Goal: Task Accomplishment & Management: Complete application form

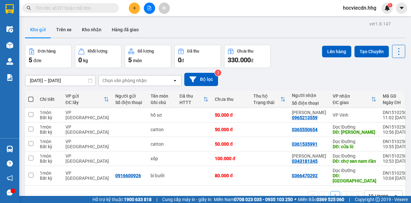
click at [135, 9] on icon "plus" at bounding box center [134, 8] width 5 height 5
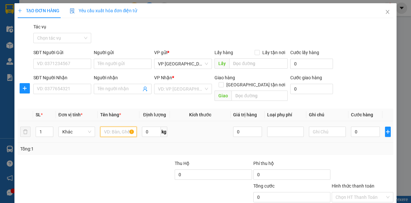
click at [117, 126] on input "text" at bounding box center [118, 131] width 37 height 10
type input "bì trắng"
click at [43, 127] on input "1" at bounding box center [44, 132] width 17 height 10
type input "3"
click at [367, 126] on input "0" at bounding box center [365, 131] width 29 height 10
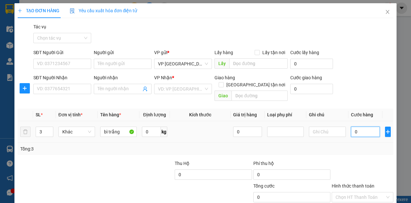
type input "2"
type input "24"
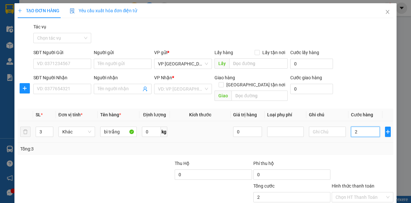
type input "24"
type input "240"
type input "2.400"
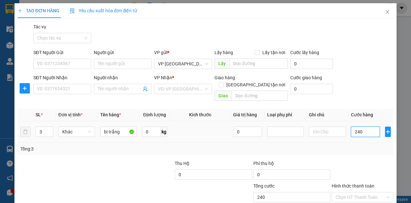
type input "2.400"
type input "24.000"
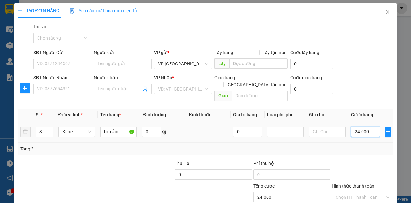
type input "240.000"
click at [72, 89] on input "SĐT Người Nhận" at bounding box center [62, 89] width 58 height 10
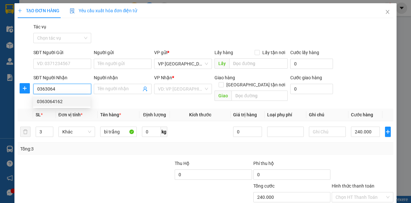
click at [58, 102] on div "0363064162" at bounding box center [62, 101] width 50 height 7
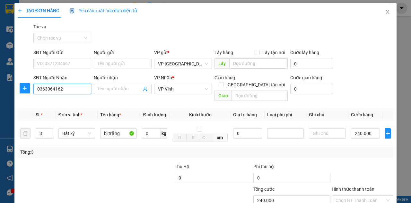
type input "0363064162"
click at [357, 186] on label "Hình thức thanh toán" at bounding box center [353, 188] width 43 height 5
click at [357, 195] on input "Hình thức thanh toán" at bounding box center [361, 200] width 50 height 10
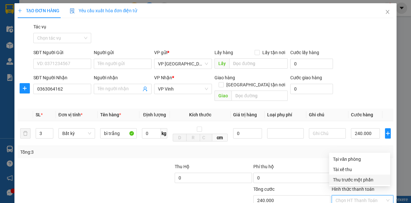
scroll to position [38, 0]
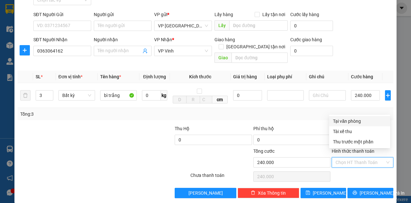
click at [343, 121] on div "Tại văn phòng" at bounding box center [359, 120] width 53 height 7
type input "0"
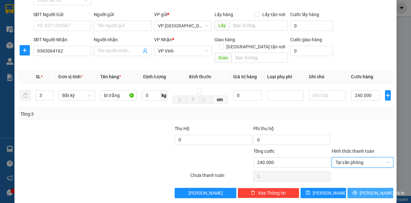
click at [368, 189] on span "[PERSON_NAME] và In" at bounding box center [382, 192] width 45 height 7
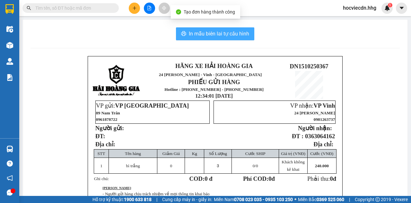
click at [234, 33] on span "In mẫu biên lai tự cấu hình" at bounding box center [219, 34] width 60 height 8
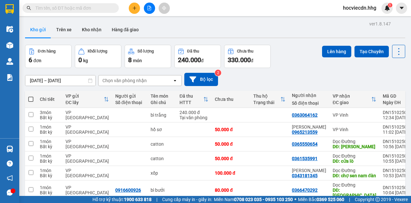
click at [357, 7] on span "hocviecdn.hhg" at bounding box center [360, 8] width 44 height 8
click at [350, 18] on span "Đăng xuất" at bounding box center [363, 19] width 30 height 7
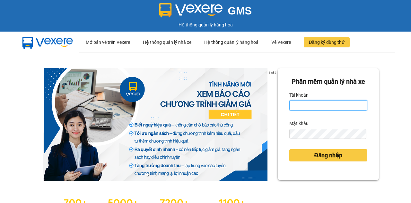
click at [297, 110] on input "Tài khoản" at bounding box center [329, 105] width 78 height 10
type input "nttha.hhg"
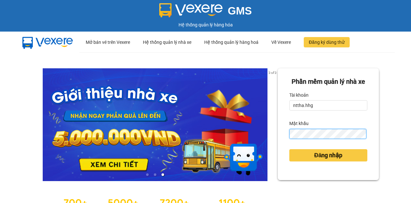
click at [290, 149] on button "Đăng nhập" at bounding box center [329, 155] width 78 height 12
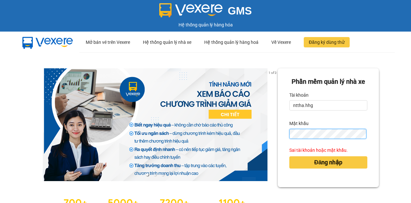
click at [282, 144] on div "Phần mềm quản lý nhà xe Tài khoản nttha.hhg Mật khẩu Sai tài khoản hoặc mật khẩ…" at bounding box center [328, 127] width 101 height 119
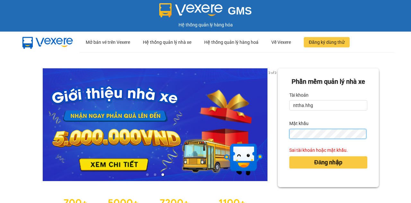
click at [290, 156] on button "Đăng nhập" at bounding box center [329, 162] width 78 height 12
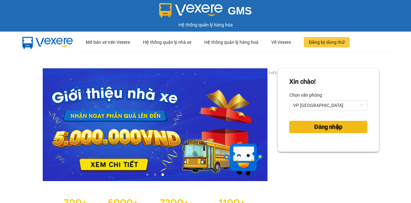
click at [321, 127] on span "Đăng nhập" at bounding box center [328, 126] width 28 height 9
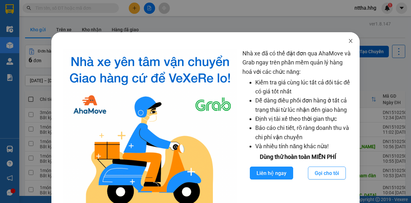
click at [348, 40] on icon "close" at bounding box center [350, 40] width 5 height 5
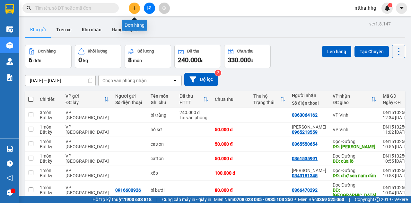
click at [132, 7] on icon "plus" at bounding box center [134, 8] width 5 height 5
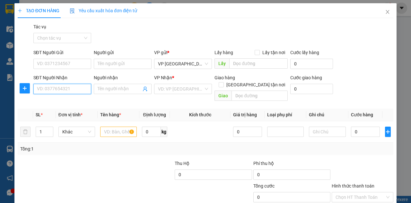
click at [60, 87] on input "SĐT Người Nhận" at bounding box center [62, 89] width 58 height 10
type input "0933297555"
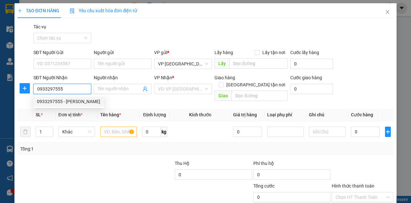
click at [57, 103] on div "0933297555 - [PERSON_NAME]" at bounding box center [68, 101] width 63 height 7
type input "[PERSON_NAME]"
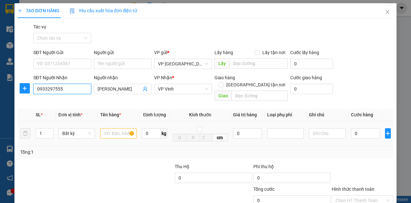
type input "0933297555"
click at [106, 128] on input "text" at bounding box center [118, 133] width 37 height 10
type input "ct"
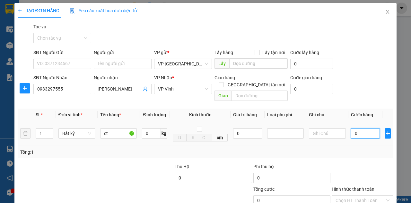
click at [359, 128] on input "0" at bounding box center [365, 133] width 29 height 10
type input "7"
type input "70"
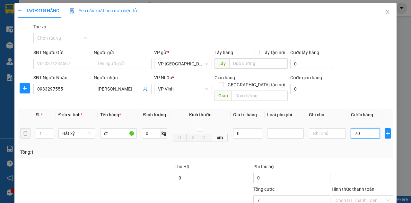
type input "70"
type input "700"
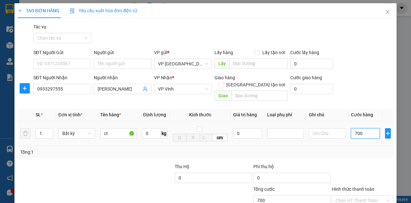
type input "7.000"
type input "70.000"
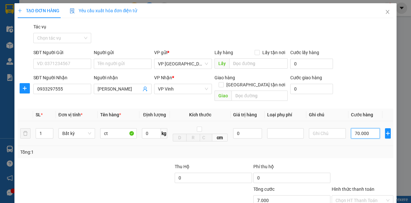
type input "70.000"
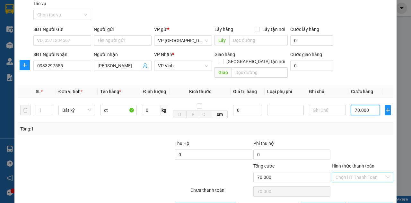
scroll to position [38, 0]
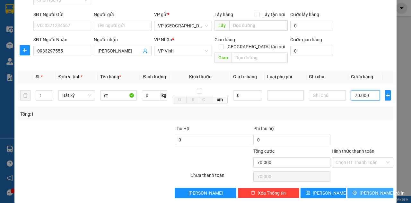
type input "70.000"
click at [370, 189] on span "[PERSON_NAME] và In" at bounding box center [382, 192] width 45 height 7
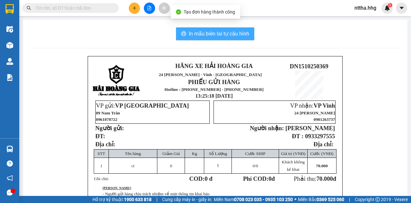
click at [202, 33] on span "In mẫu biên lai tự cấu hình" at bounding box center [219, 34] width 60 height 8
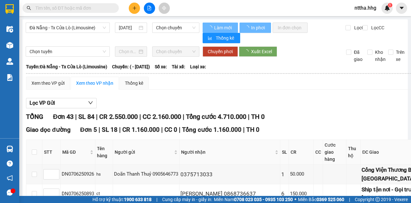
type input "07/06/2025"
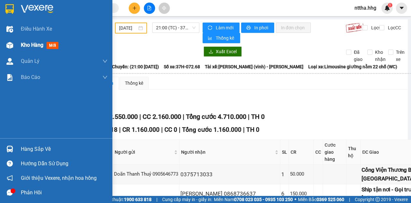
click at [11, 42] on img at bounding box center [9, 45] width 7 height 7
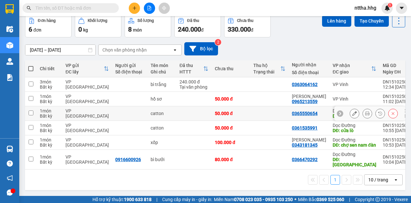
scroll to position [44, 0]
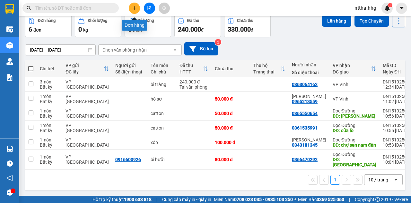
click at [139, 7] on button at bounding box center [134, 8] width 11 height 11
